Goal: Information Seeking & Learning: Learn about a topic

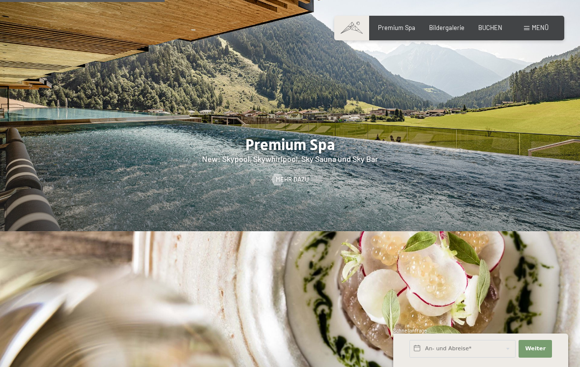
scroll to position [1094, 0]
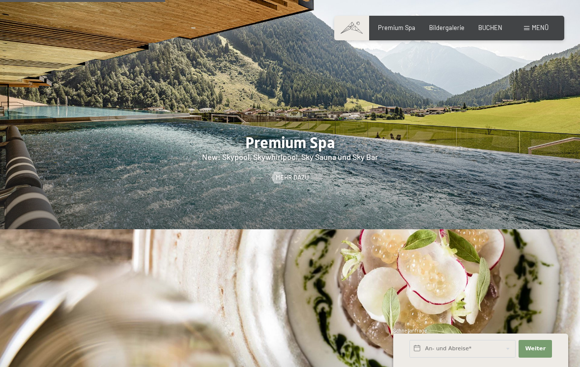
click at [462, 27] on span "Bildergalerie" at bounding box center [446, 28] width 35 height 8
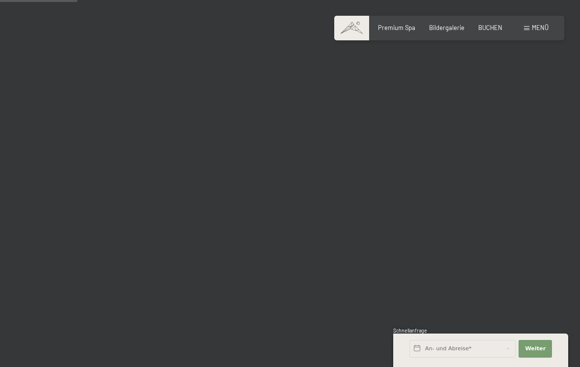
scroll to position [1078, 0]
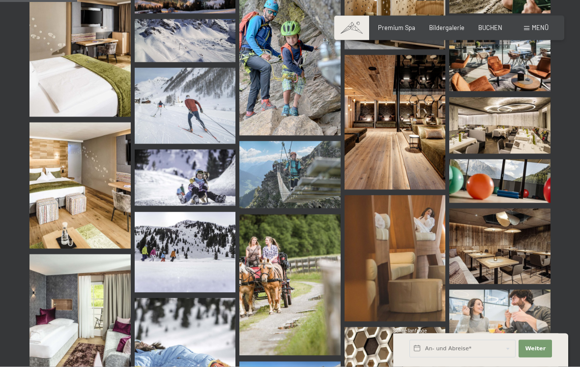
click at [523, 257] on img at bounding box center [499, 246] width 101 height 76
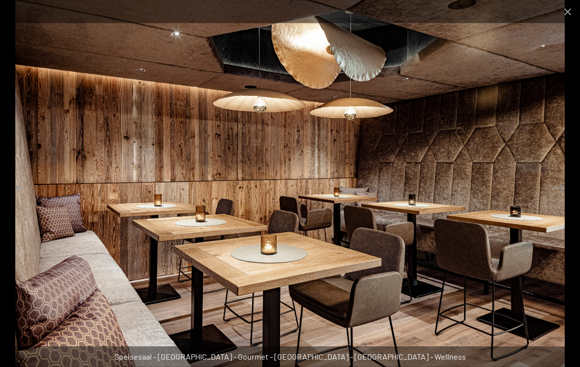
click at [565, 16] on button "Close gallery" at bounding box center [567, 11] width 25 height 23
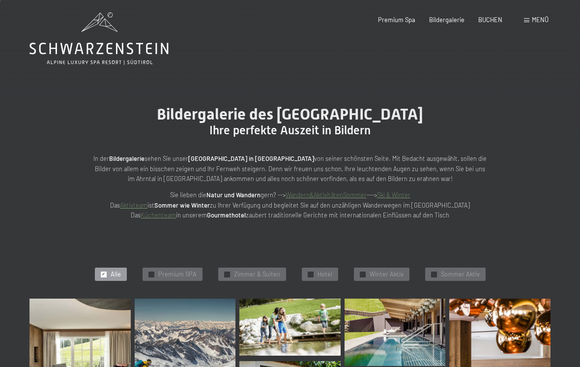
scroll to position [4, 0]
click at [245, 272] on span "Zimmer & Suiten" at bounding box center [257, 273] width 46 height 9
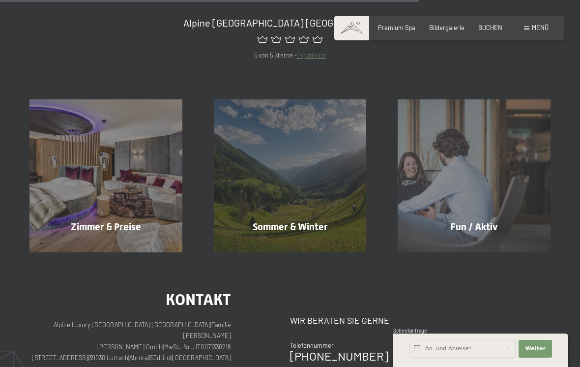
scroll to position [639, 0]
click at [114, 217] on div "Zimmer & Preise Mehr erfahren" at bounding box center [106, 176] width 184 height 153
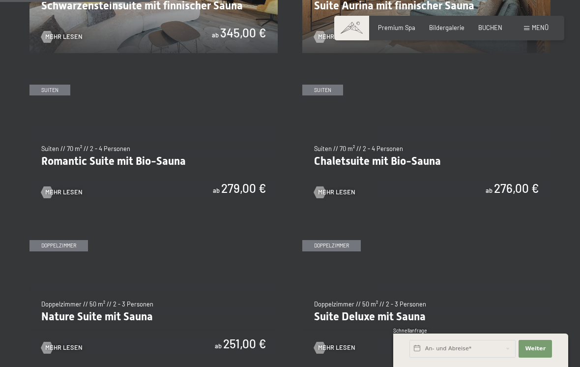
scroll to position [613, 0]
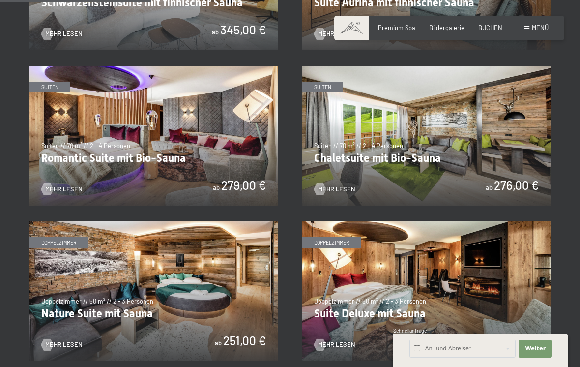
click at [467, 292] on img at bounding box center [426, 291] width 248 height 140
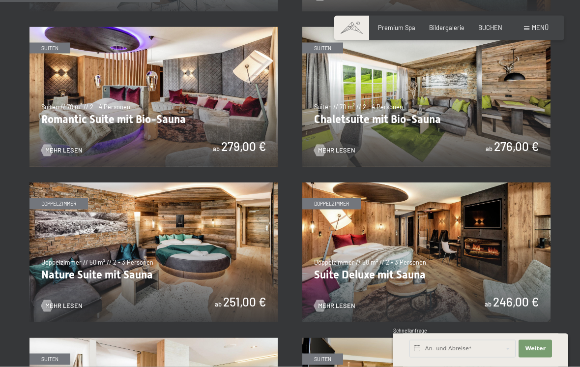
scroll to position [652, 0]
click at [223, 255] on img at bounding box center [153, 252] width 248 height 140
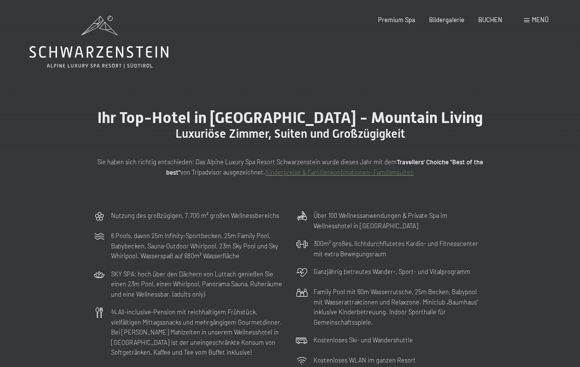
click at [450, 16] on span "Bildergalerie" at bounding box center [446, 20] width 35 height 8
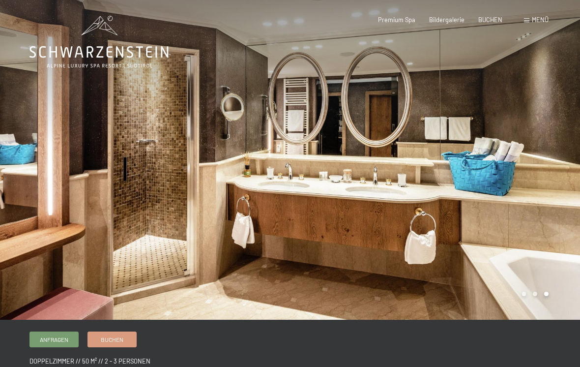
click at [487, 155] on div at bounding box center [435, 159] width 290 height 319
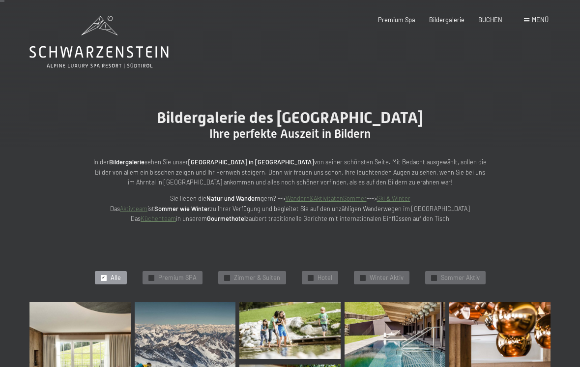
scroll to position [85, 0]
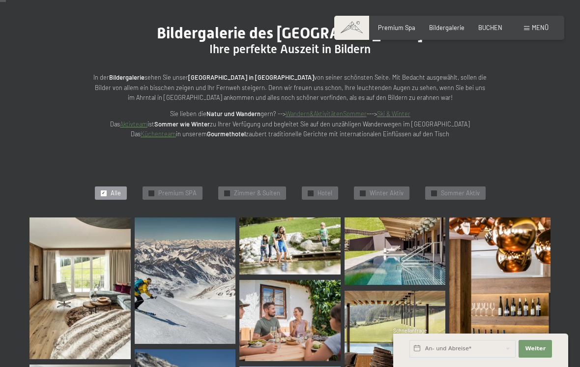
click at [539, 29] on span "Menü" at bounding box center [540, 28] width 17 height 8
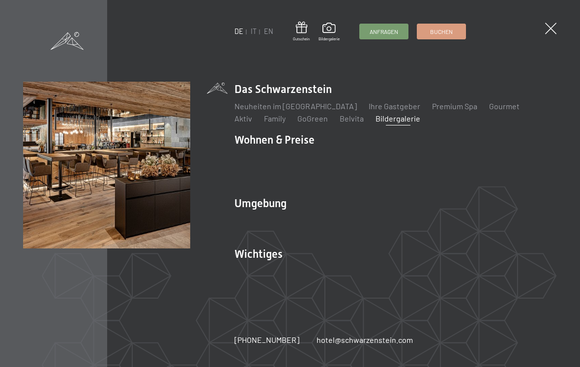
click at [489, 111] on link "Gourmet" at bounding box center [504, 105] width 30 height 9
